Goal: Information Seeking & Learning: Learn about a topic

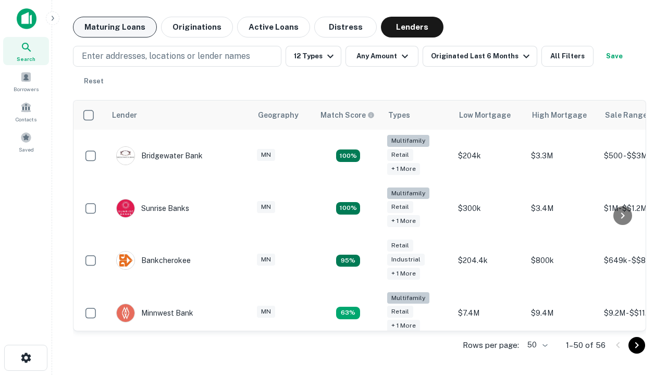
click at [115, 27] on button "Maturing Loans" at bounding box center [115, 27] width 84 height 21
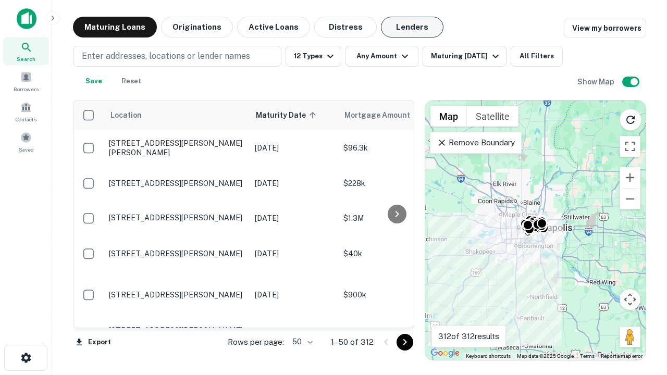
click at [412, 27] on button "Lenders" at bounding box center [412, 27] width 63 height 21
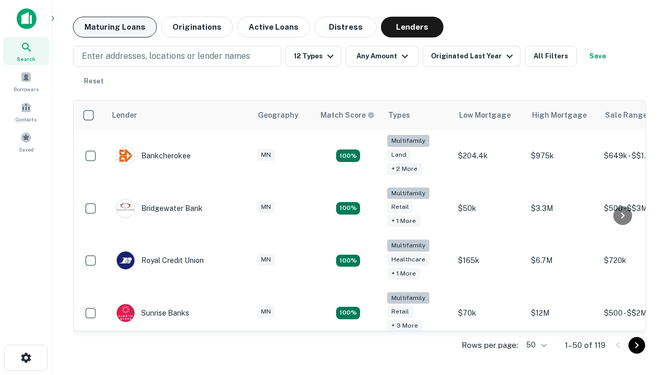
click at [115, 27] on button "Maturing Loans" at bounding box center [115, 27] width 84 height 21
